Goal: Communication & Community: Participate in discussion

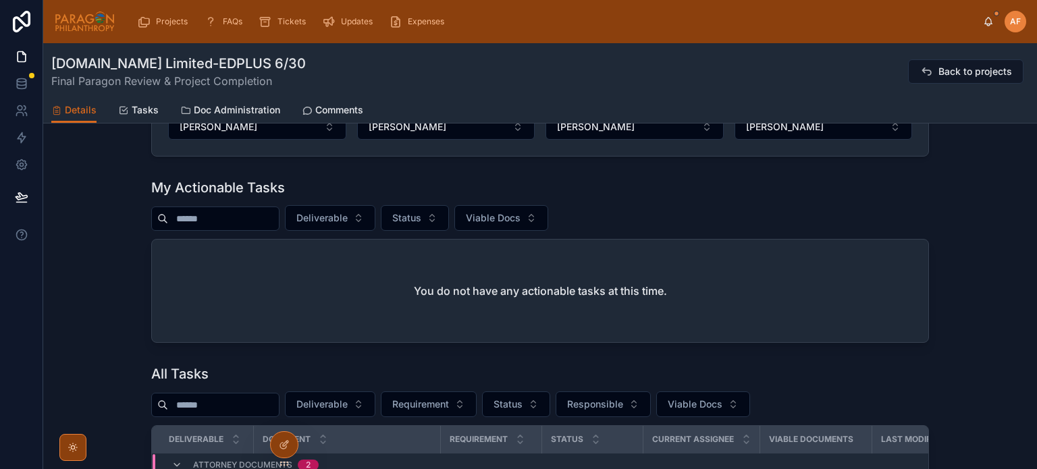
scroll to position [983, 0]
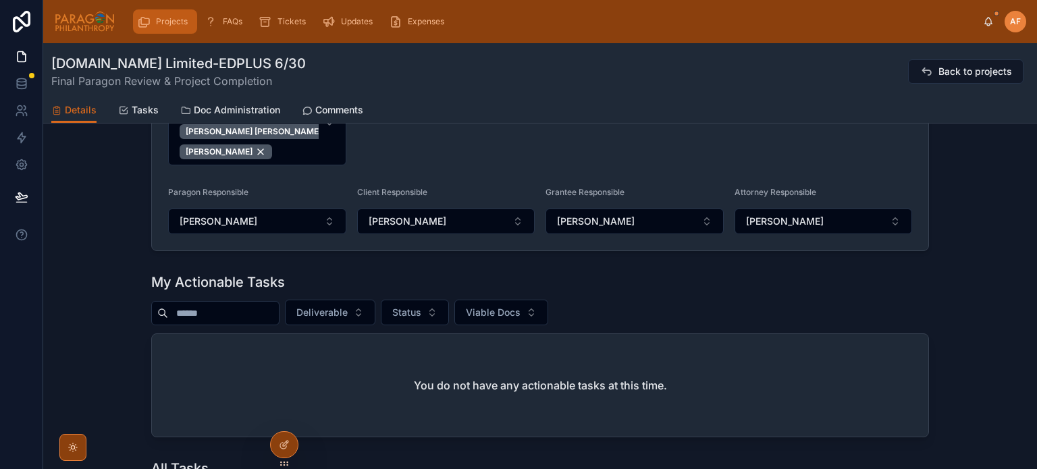
click at [167, 19] on span "Projects" at bounding box center [172, 21] width 32 height 11
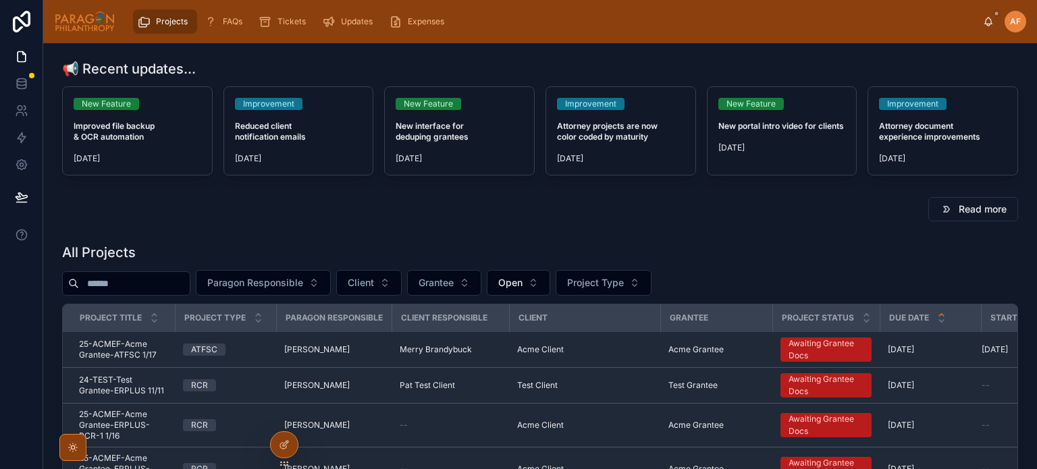
click at [167, 276] on input "text" at bounding box center [134, 283] width 111 height 19
type input "*******"
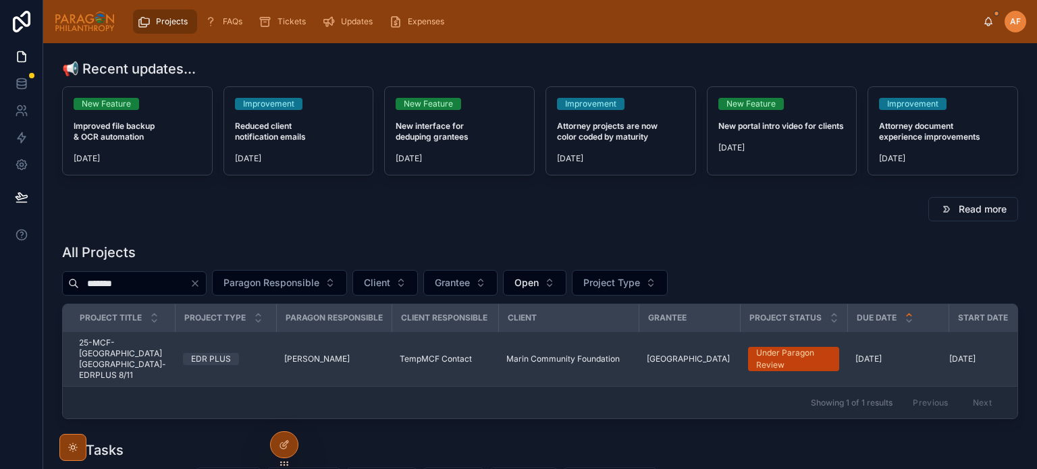
click at [318, 356] on span "[PERSON_NAME]" at bounding box center [316, 359] width 65 height 11
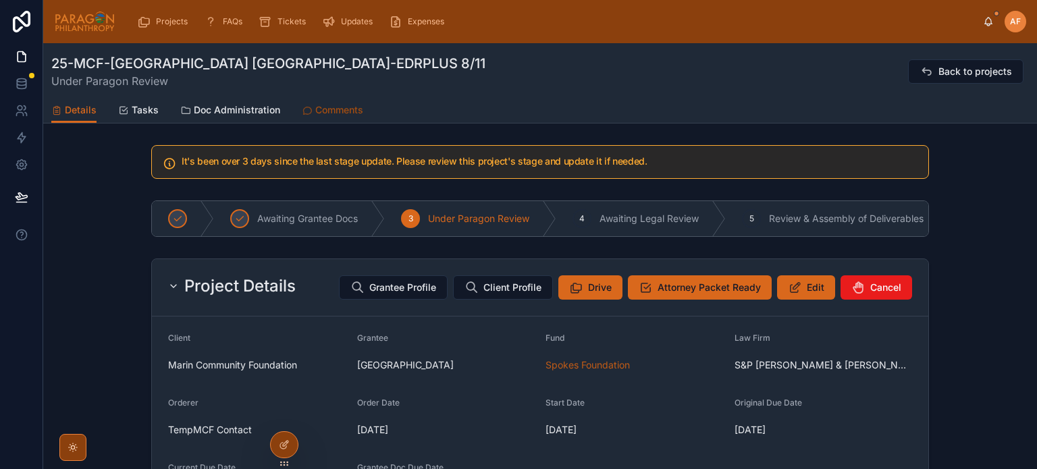
click at [357, 102] on link "Comments" at bounding box center [332, 111] width 61 height 27
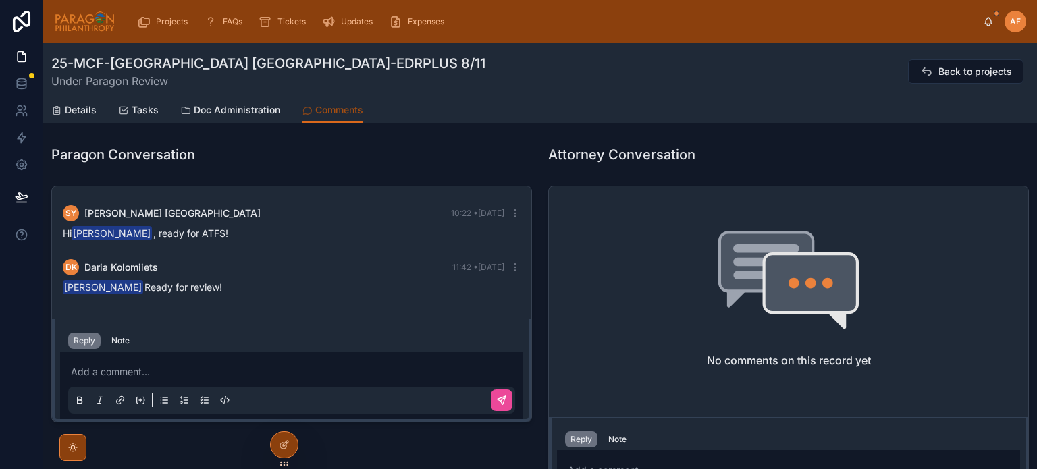
scroll to position [125, 0]
click at [131, 365] on p at bounding box center [294, 372] width 447 height 14
click at [192, 373] on p "**********" at bounding box center [294, 372] width 447 height 14
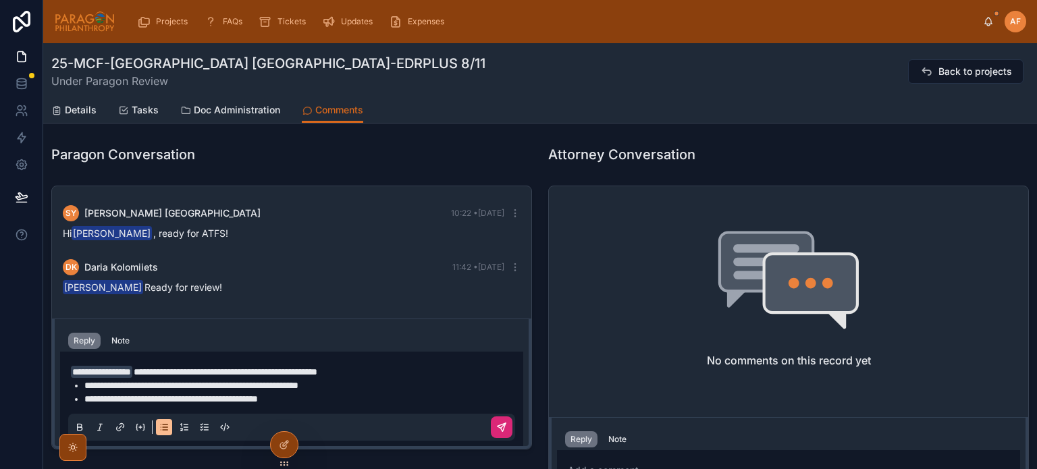
click at [496, 423] on icon at bounding box center [501, 427] width 11 height 11
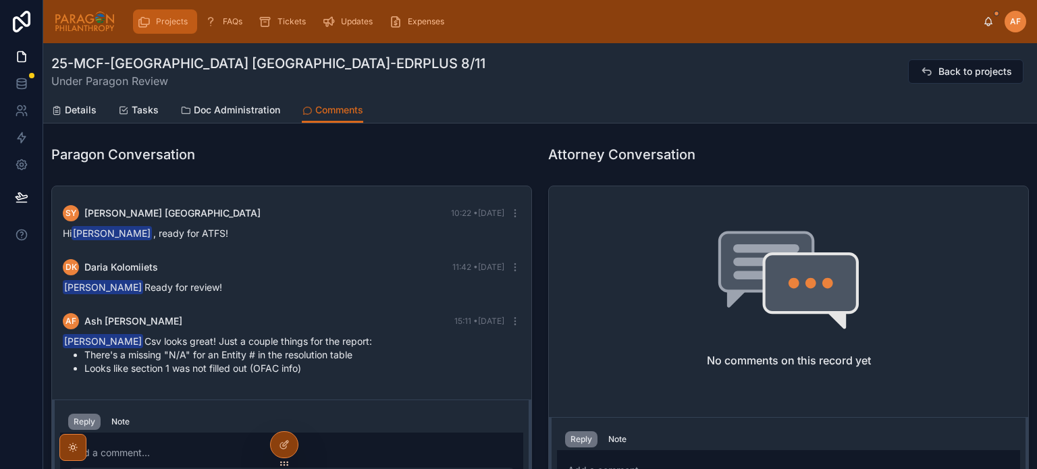
click at [152, 26] on div "Projects" at bounding box center [165, 22] width 56 height 22
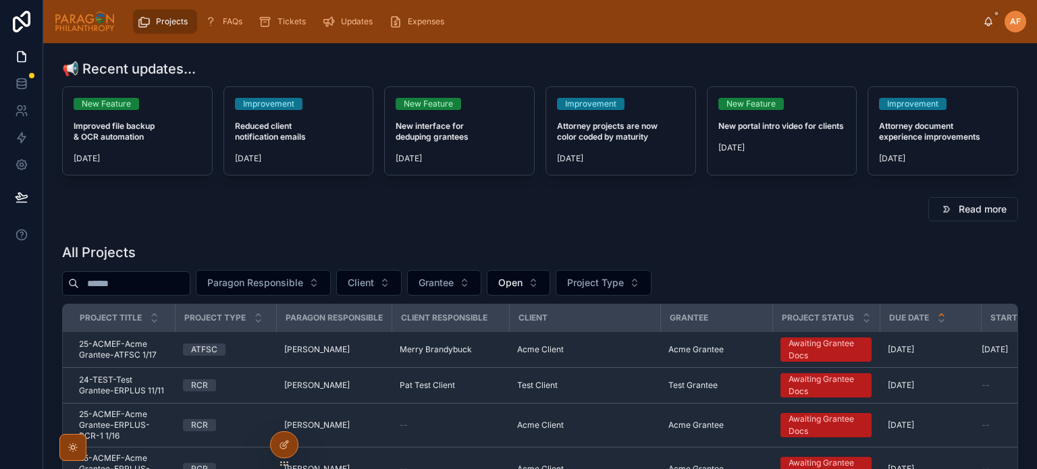
click at [184, 275] on input "text" at bounding box center [134, 283] width 111 height 19
click at [303, 280] on span "Paragon Responsible" at bounding box center [255, 283] width 96 height 14
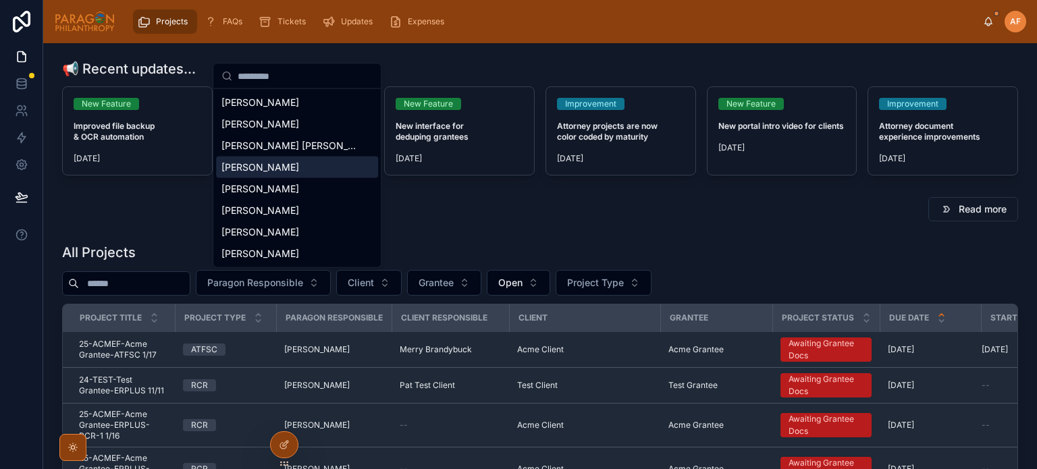
drag, startPoint x: 269, startPoint y: 144, endPoint x: 253, endPoint y: 166, distance: 28.0
click at [259, 167] on div "[PERSON_NAME] [PERSON_NAME] [PERSON_NAME] [PERSON_NAME] [PERSON_NAME] [PERSON_N…" at bounding box center [297, 178] width 162 height 173
click at [278, 164] on span "[PERSON_NAME]" at bounding box center [260, 168] width 78 height 14
